Goal: Book appointment/travel/reservation

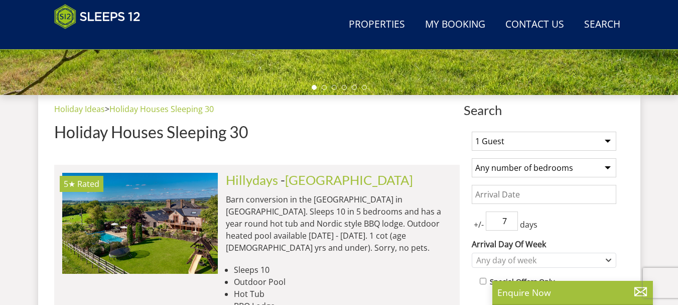
scroll to position [341, 0]
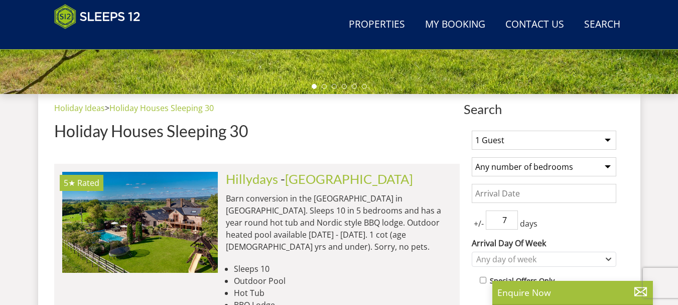
click at [615, 135] on select "1 Guest 2 Guests 3 Guests 4 Guests 5 Guests 6 Guests 7 Guests 8 Guests 9 Guests…" at bounding box center [544, 140] width 145 height 19
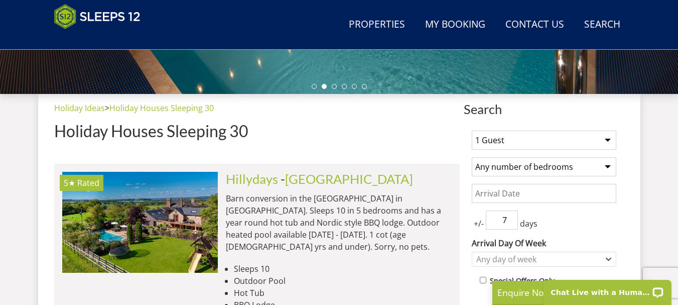
select select "32"
click at [472, 131] on select "1 Guest 2 Guests 3 Guests 4 Guests 5 Guests 6 Guests 7 Guests 8 Guests 9 Guests…" at bounding box center [544, 140] width 145 height 19
click at [610, 165] on select "Any number of bedrooms 4 Bedrooms 5 Bedrooms 6 Bedrooms 7 Bedrooms 8 Bedrooms 9…" at bounding box center [544, 166] width 145 height 19
select select "16"
click at [472, 157] on select "Any number of bedrooms 4 Bedrooms 5 Bedrooms 6 Bedrooms 7 Bedrooms 8 Bedrooms 9…" at bounding box center [544, 166] width 145 height 19
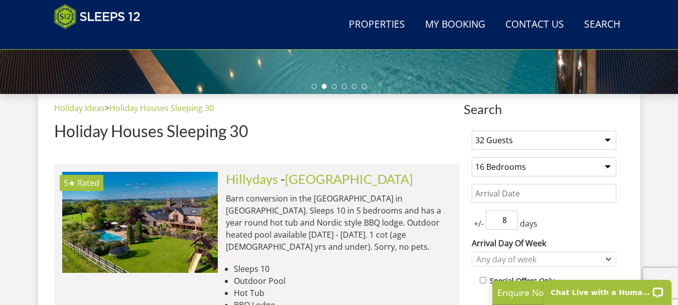
type input "8"
click at [508, 217] on input "8" at bounding box center [502, 219] width 32 height 19
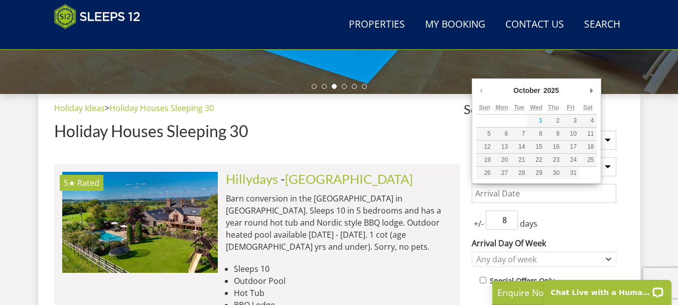
click at [506, 193] on input "Date" at bounding box center [544, 193] width 145 height 19
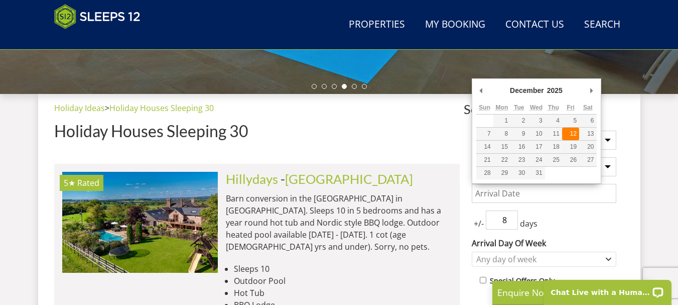
type input "[DATE]"
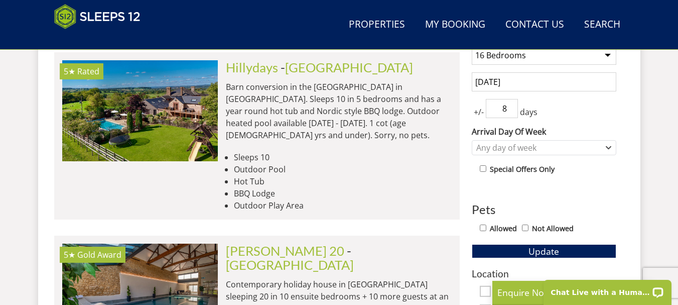
scroll to position [453, 0]
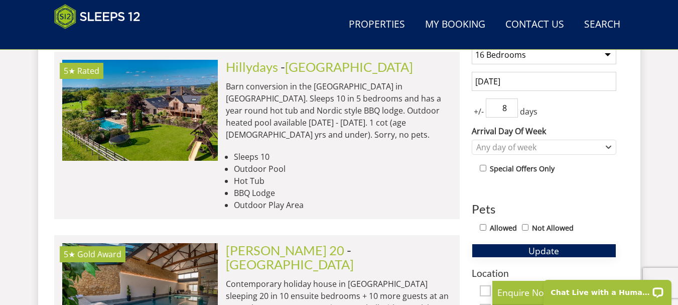
click at [527, 247] on button "Update" at bounding box center [544, 251] width 145 height 14
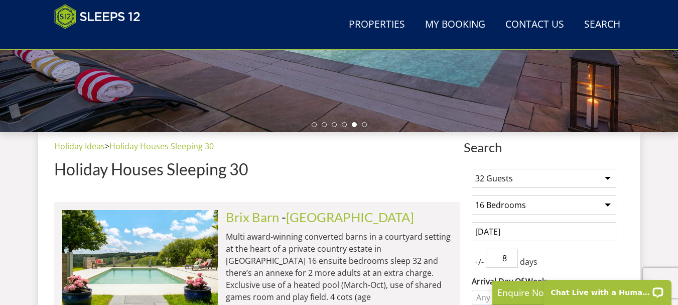
scroll to position [298, 0]
